Goal: Task Accomplishment & Management: Use online tool/utility

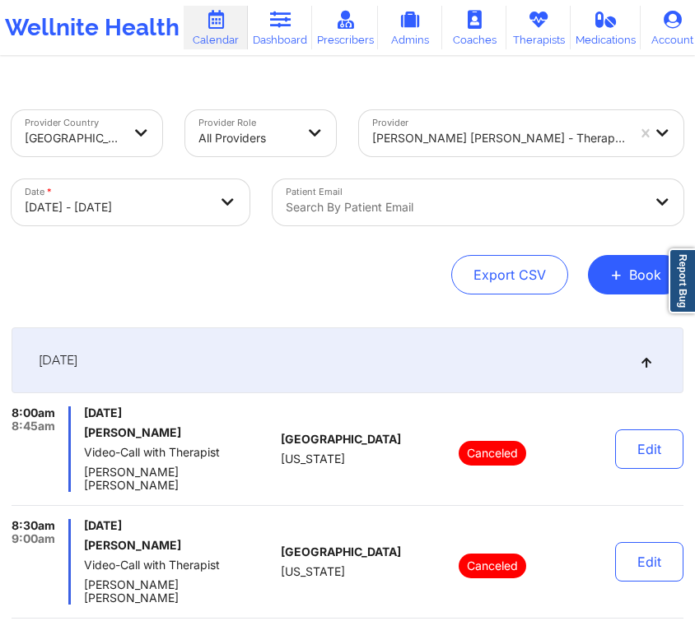
click at [442, 138] on div at bounding box center [499, 138] width 254 height 20
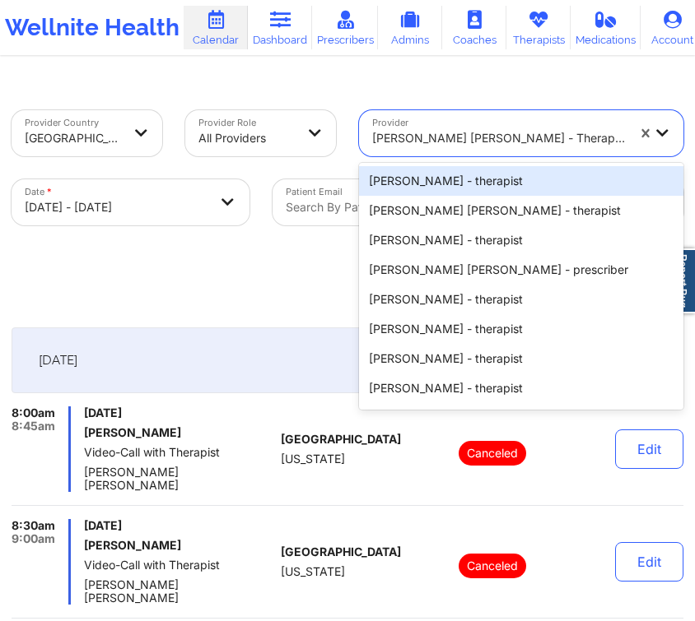
click at [174, 210] on body "Wellnite Health Calendar Dashboard Prescribers Admins Coaches Therapists Medica…" at bounding box center [347, 310] width 695 height 621
select select "2025-9"
select select "2025-10"
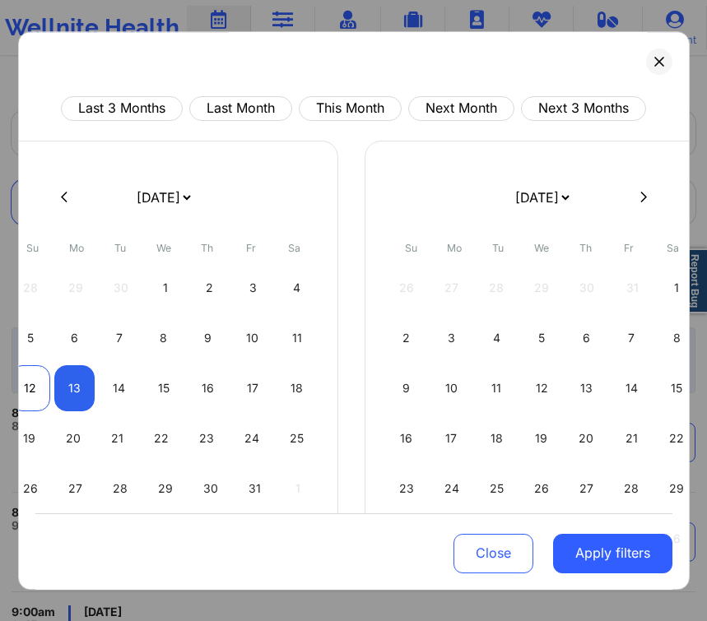
click at [37, 401] on div "12" at bounding box center [30, 388] width 40 height 46
select select "2025-9"
select select "2025-10"
click at [37, 401] on div "12" at bounding box center [30, 388] width 40 height 46
select select "2025-9"
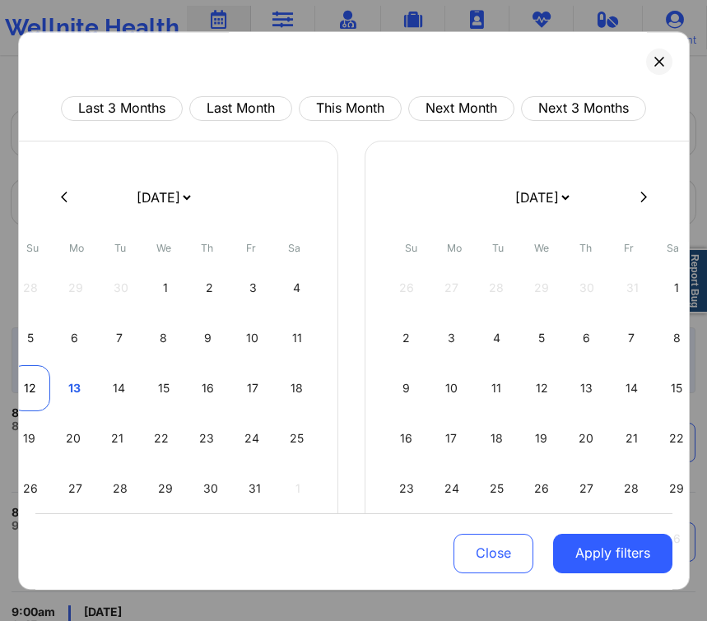
select select "2025-10"
click at [37, 401] on div "12" at bounding box center [30, 388] width 40 height 46
select select "2025-9"
select select "2025-10"
select select "2025-9"
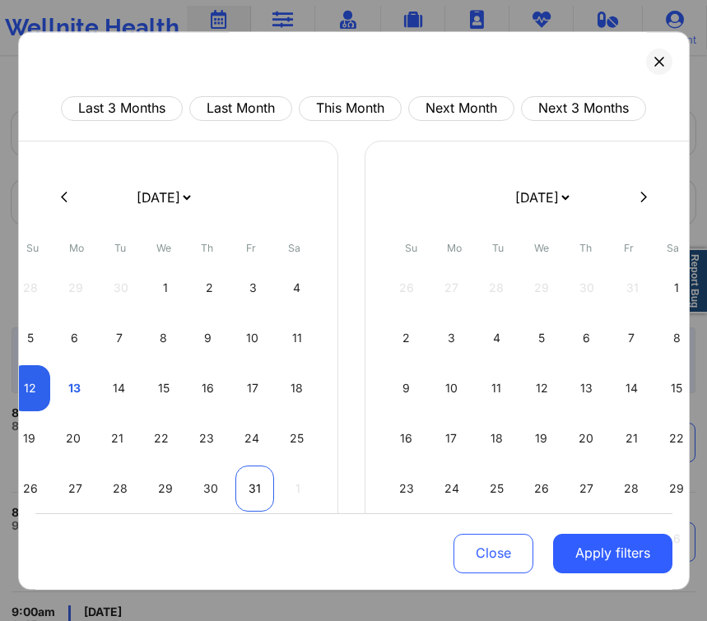
select select "2025-10"
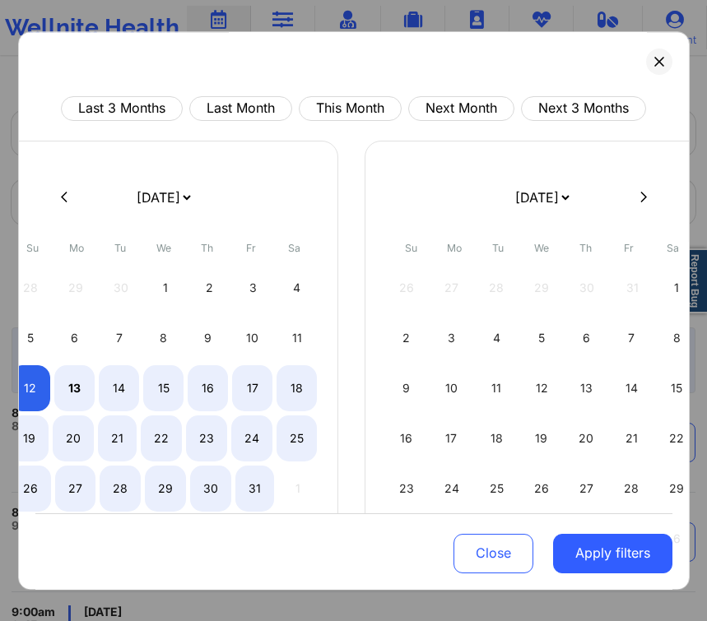
select select "2025-9"
select select "2025-10"
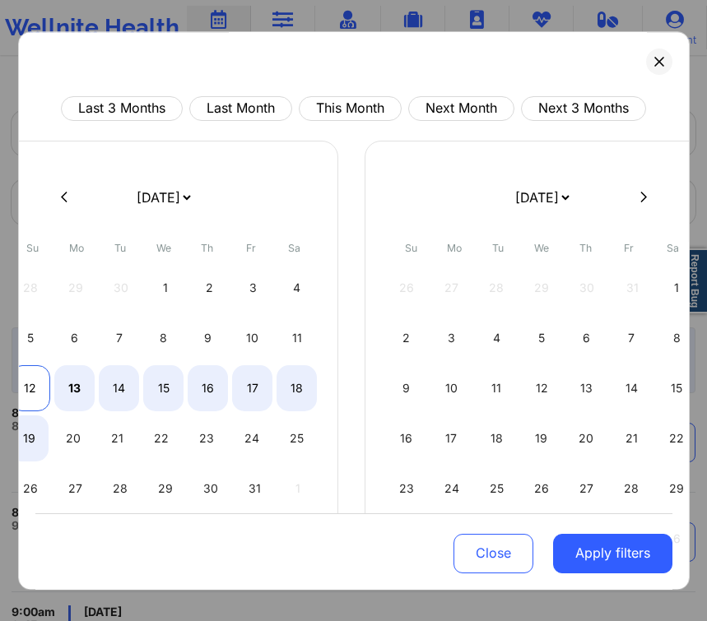
select select "2025-9"
select select "2025-10"
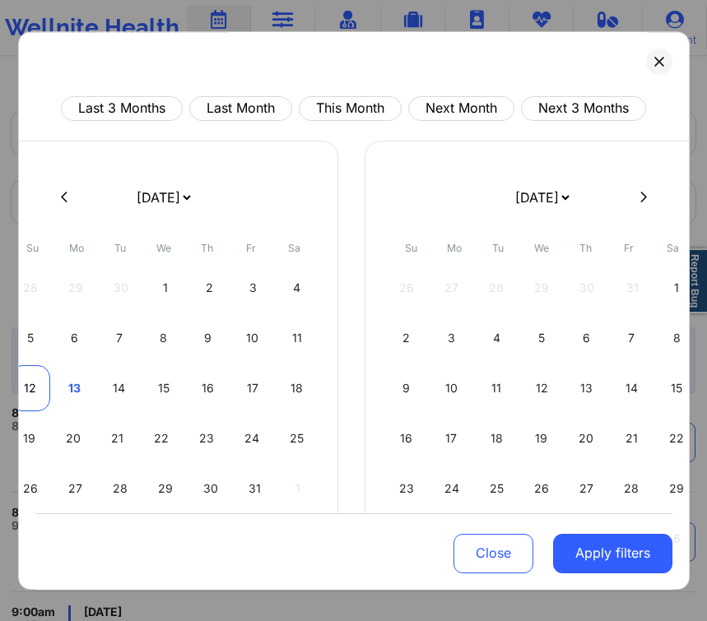
click at [27, 379] on div "12" at bounding box center [30, 388] width 40 height 46
select select "2025-9"
select select "2025-10"
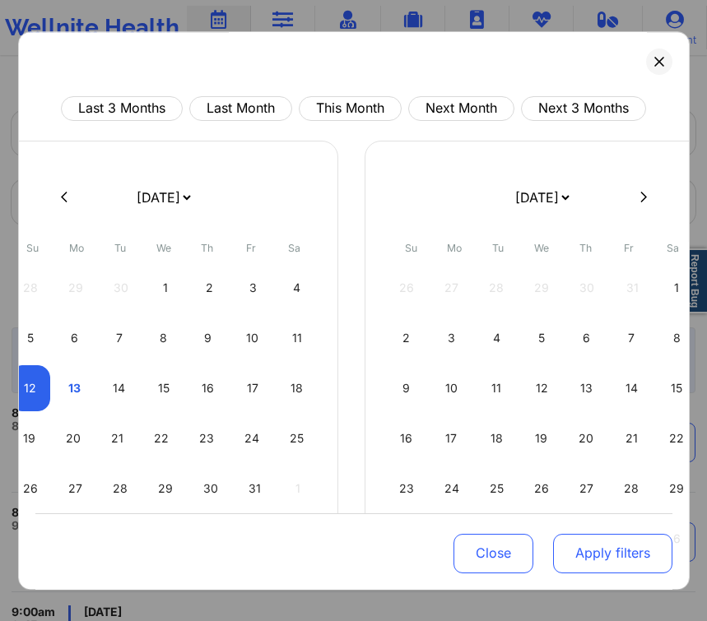
click at [583, 560] on button "Apply filters" at bounding box center [612, 553] width 119 height 40
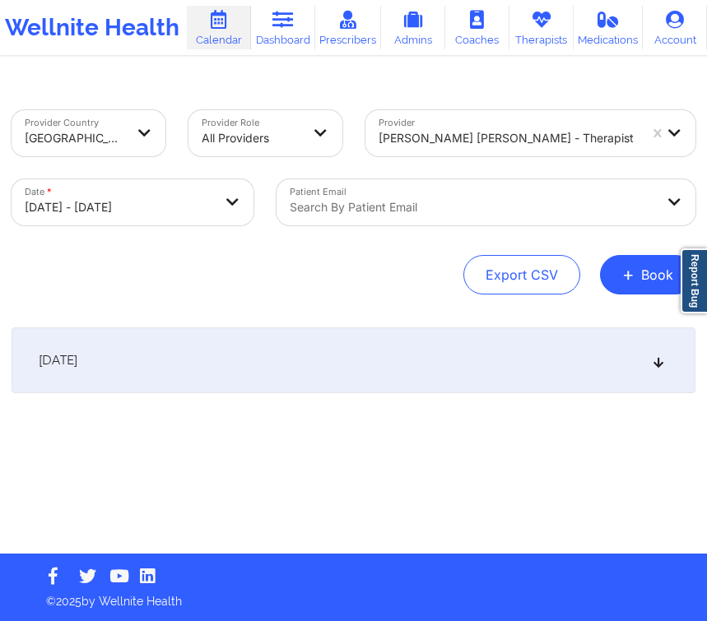
click at [458, 131] on div at bounding box center [509, 138] width 260 height 20
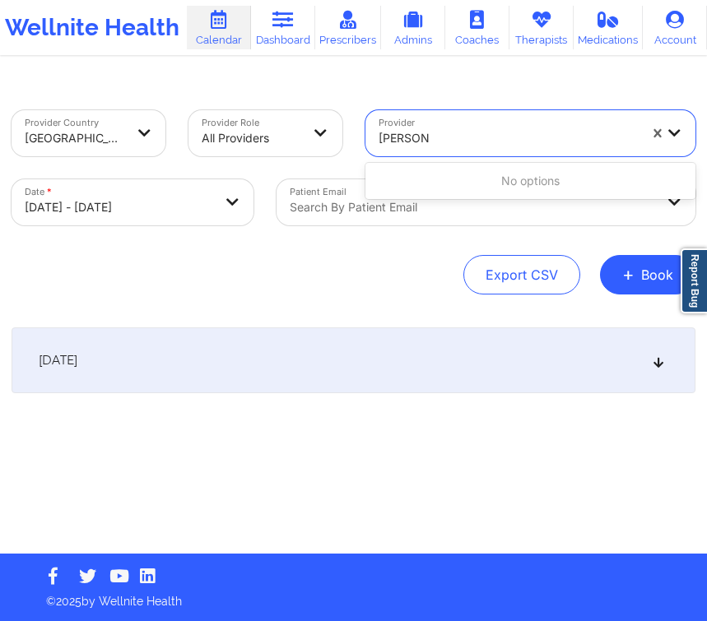
type input "[PERSON_NAME]"
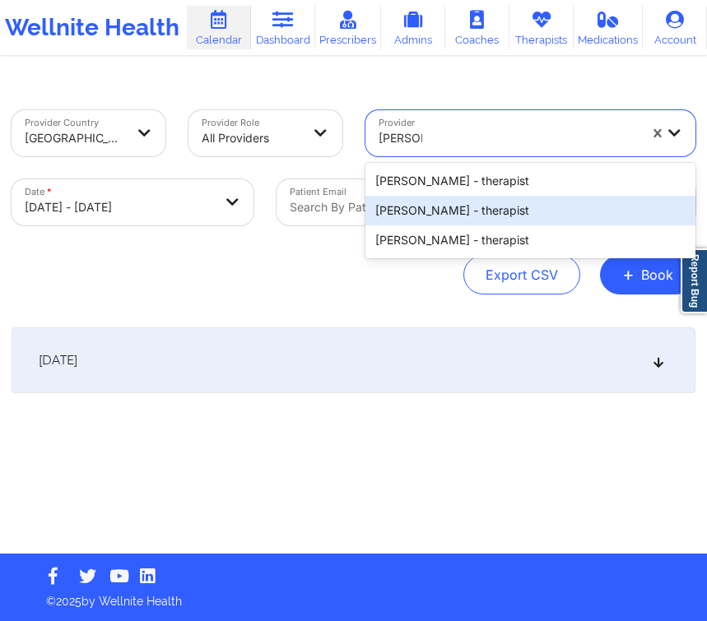
click at [467, 216] on div "[PERSON_NAME] - therapist" at bounding box center [530, 211] width 331 height 30
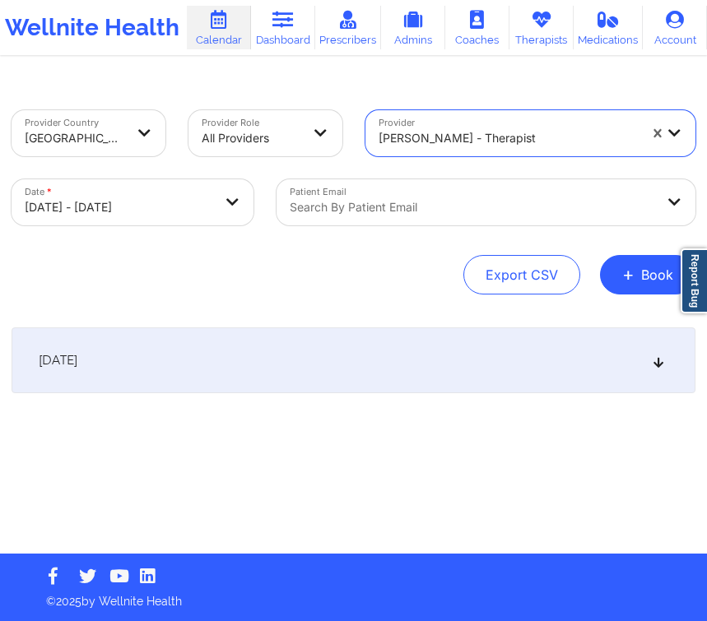
click at [378, 365] on div "[DATE]" at bounding box center [354, 361] width 684 height 66
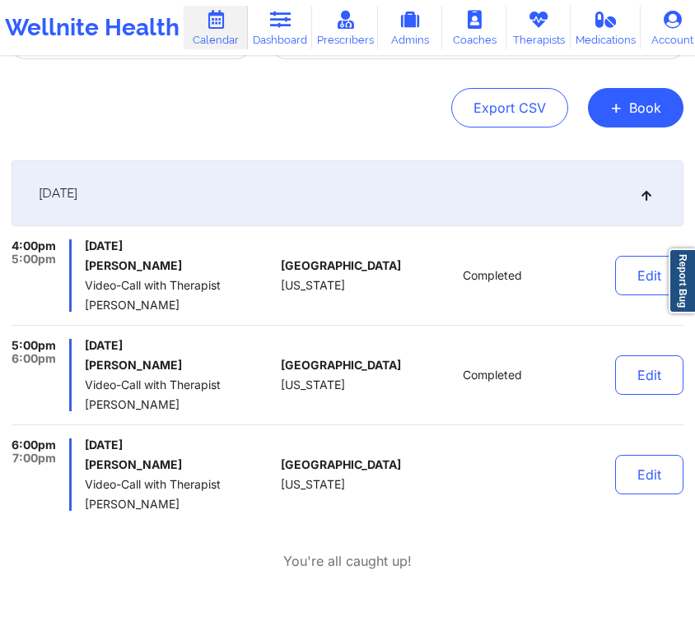
scroll to position [178, 0]
